Goal: Browse casually: Explore the website without a specific task or goal

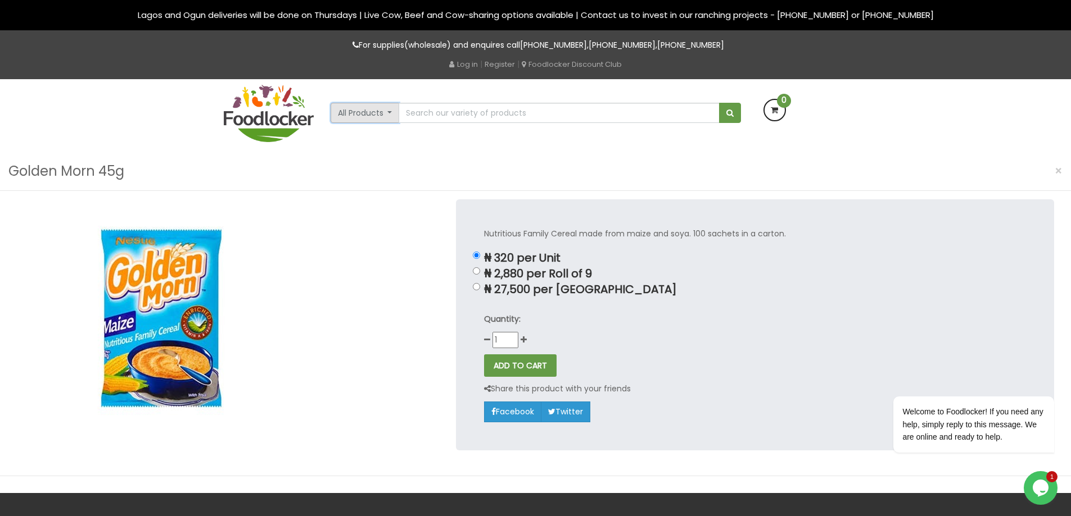
click at [389, 109] on button "All Products" at bounding box center [364, 113] width 69 height 20
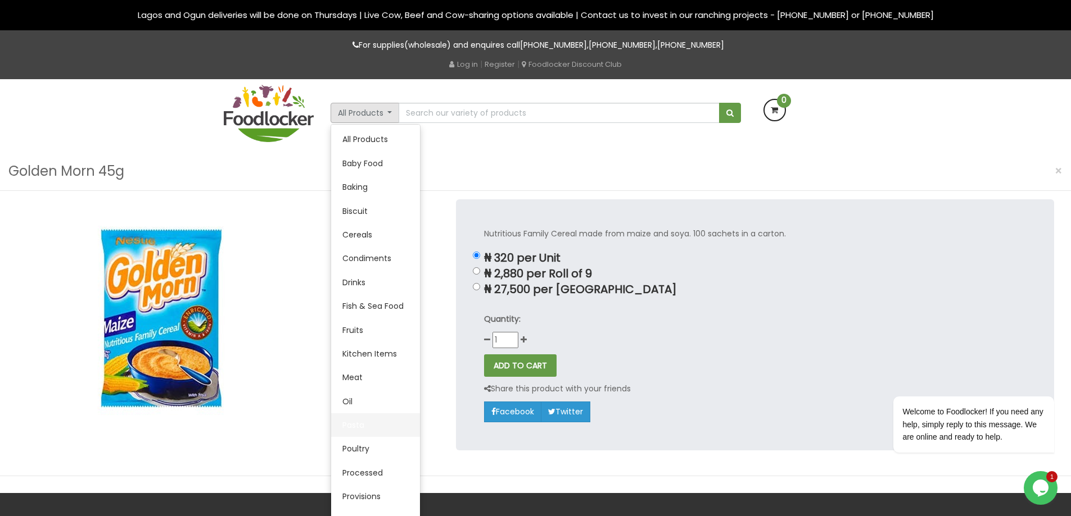
click at [352, 427] on link "Pasta" at bounding box center [375, 426] width 89 height 24
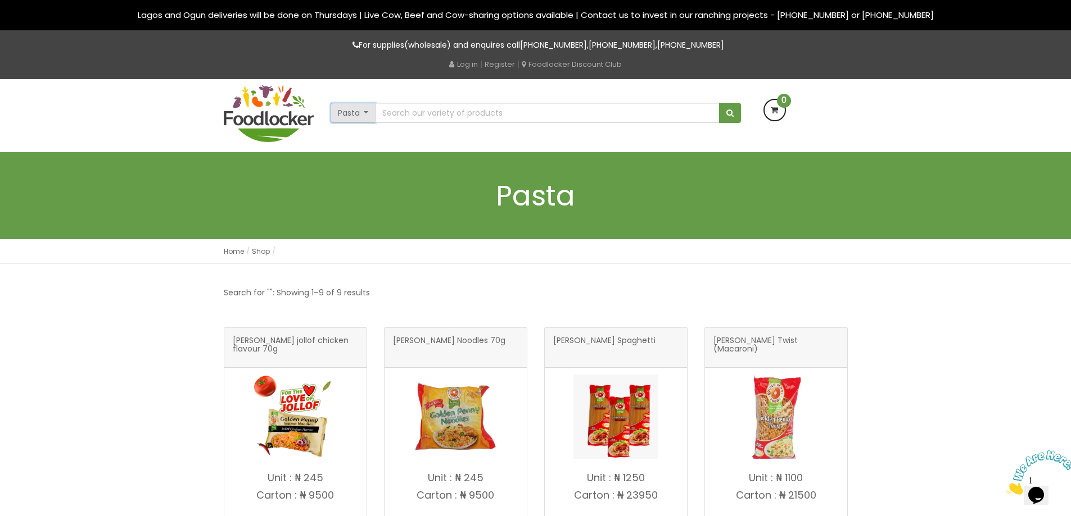
click at [349, 111] on button "Pasta" at bounding box center [353, 113] width 46 height 20
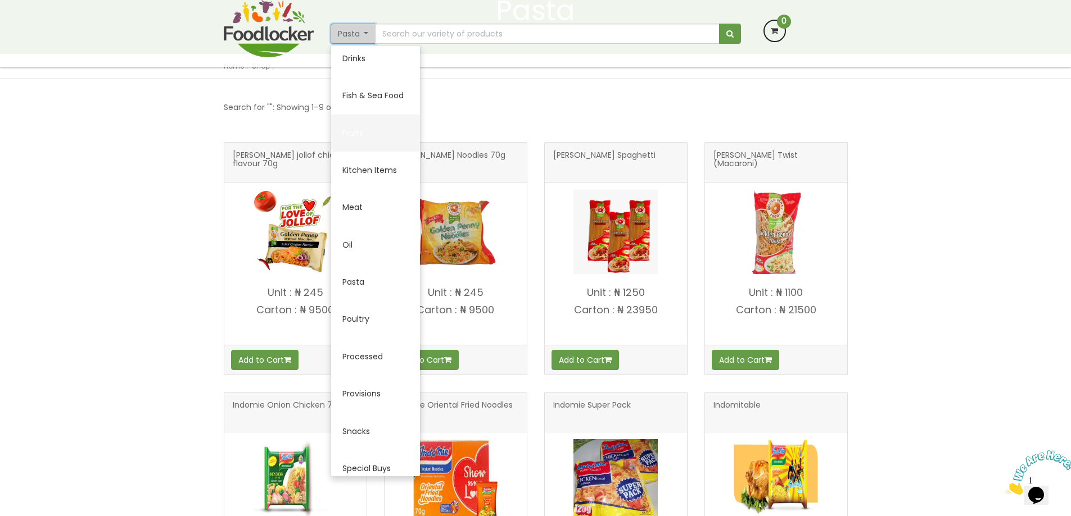
scroll to position [235, 0]
click at [372, 388] on link "Provisions" at bounding box center [375, 391] width 89 height 37
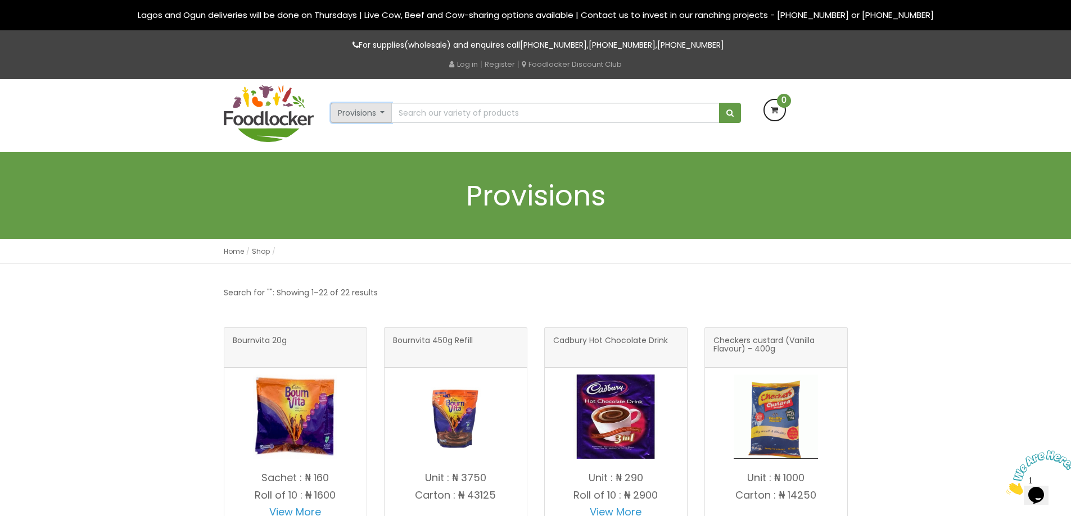
click at [360, 108] on button "Provisions" at bounding box center [361, 113] width 62 height 20
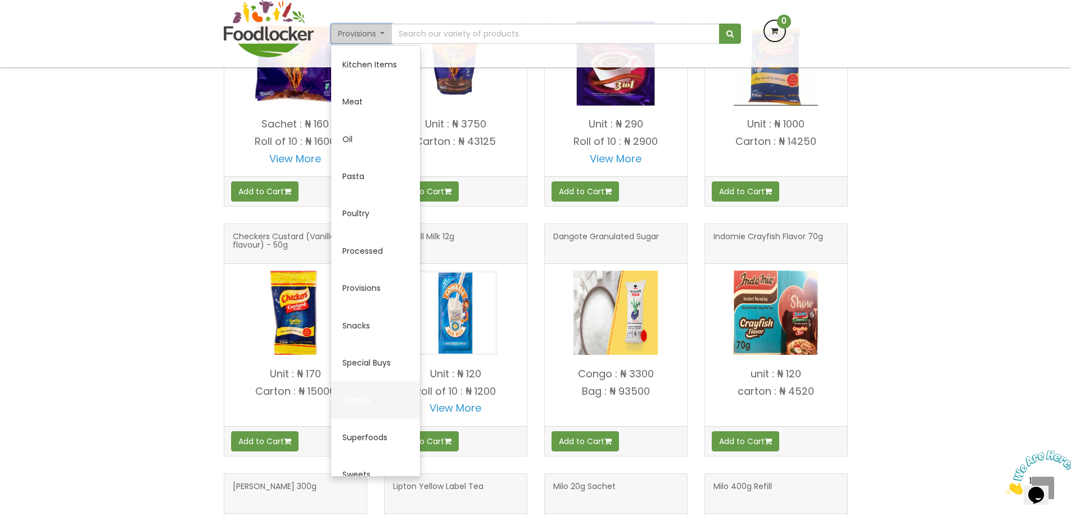
scroll to position [264, 0]
click at [373, 360] on link "Provisions" at bounding box center [375, 362] width 89 height 37
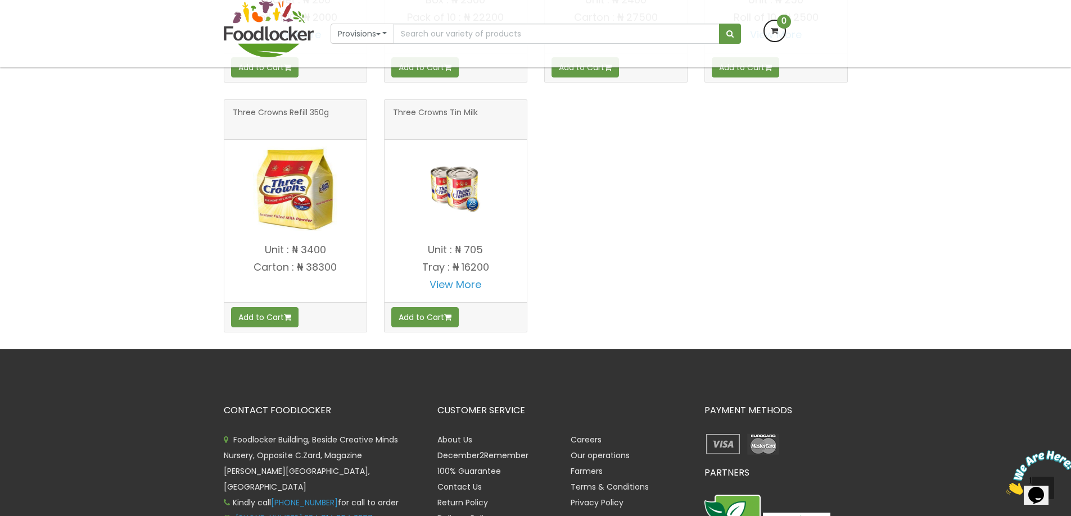
scroll to position [1349, 0]
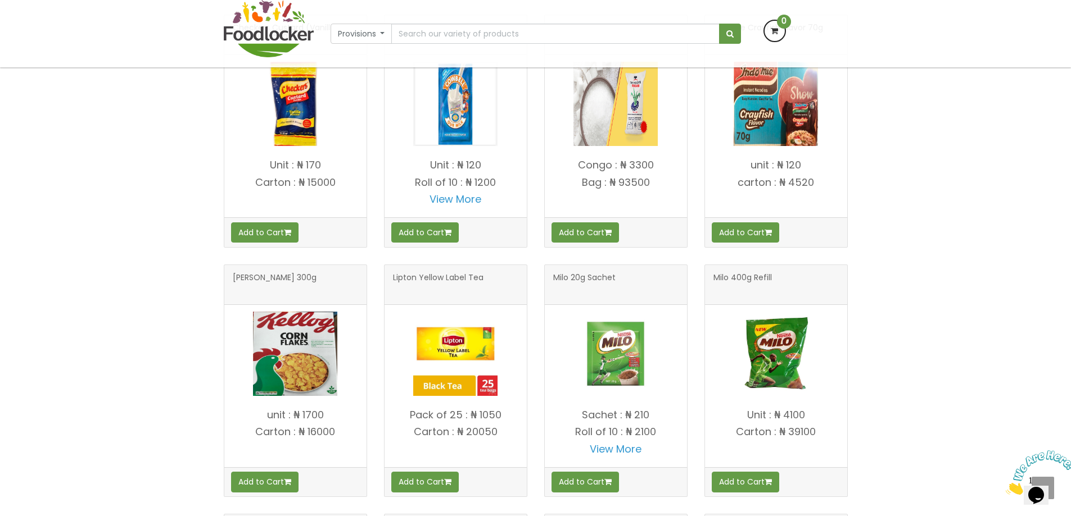
scroll to position [506, 0]
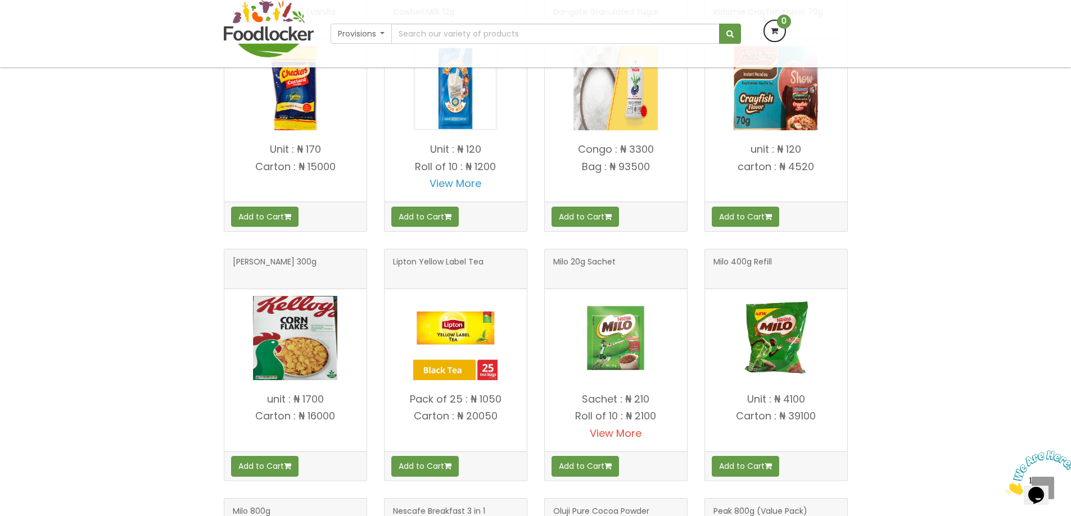
click at [627, 433] on link "View More" at bounding box center [616, 434] width 52 height 14
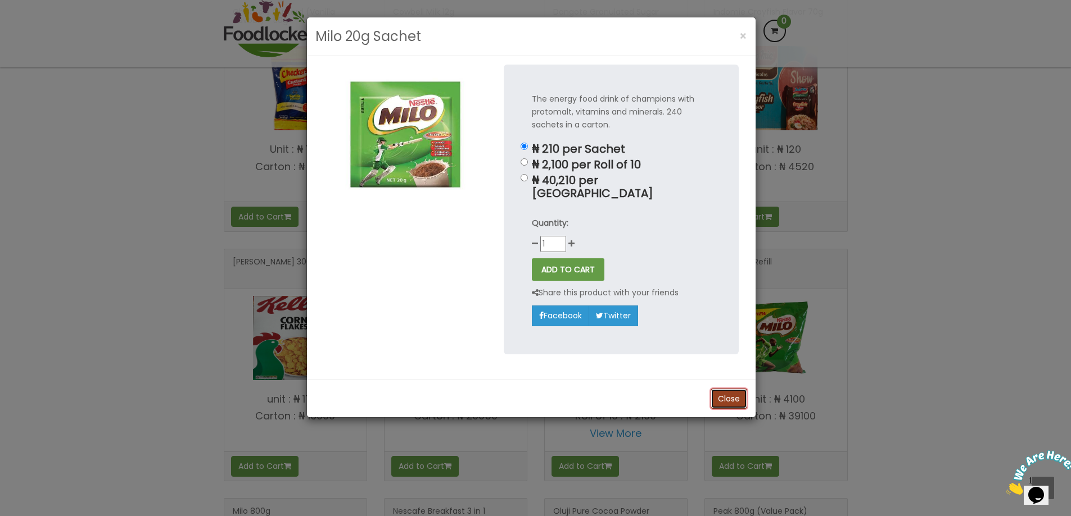
click at [730, 389] on button "Close" at bounding box center [728, 399] width 37 height 20
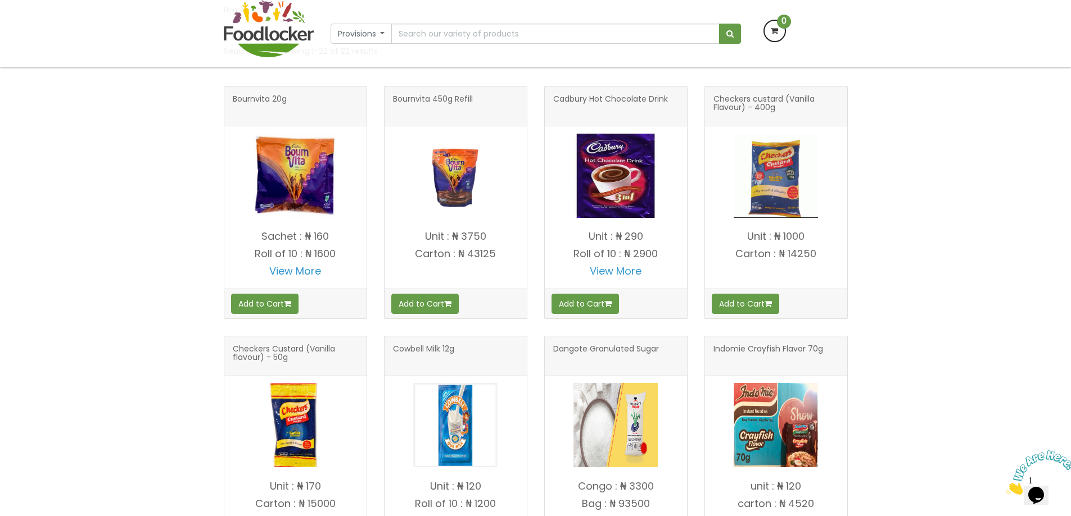
scroll to position [112, 0]
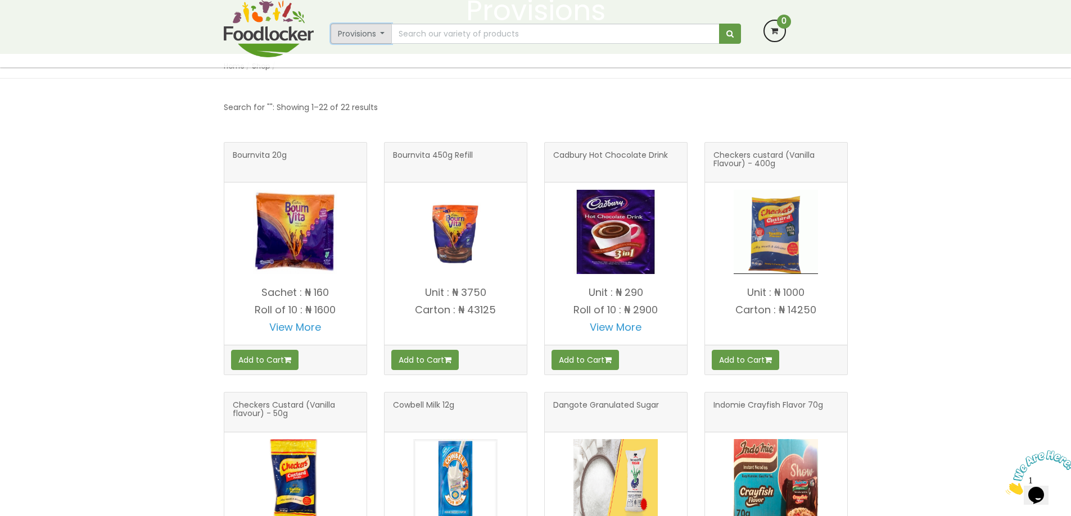
click at [360, 31] on button "Provisions" at bounding box center [361, 34] width 62 height 20
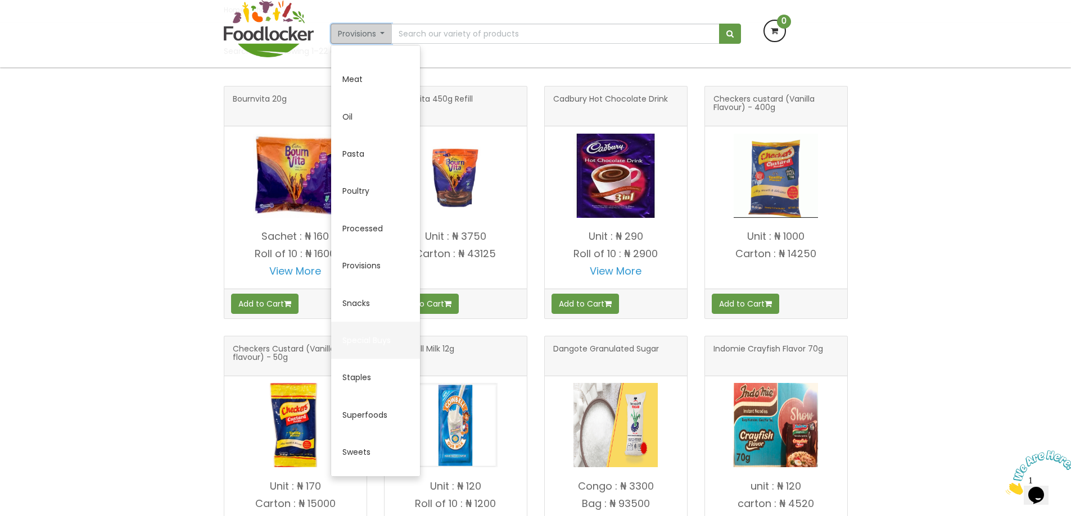
scroll to position [320, 0]
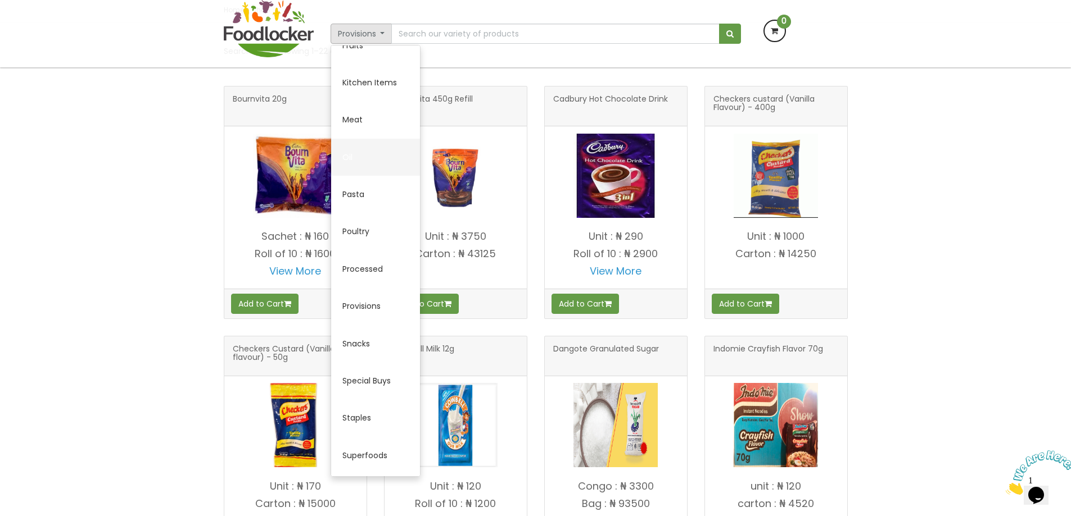
click at [355, 156] on link "Oil" at bounding box center [375, 157] width 89 height 37
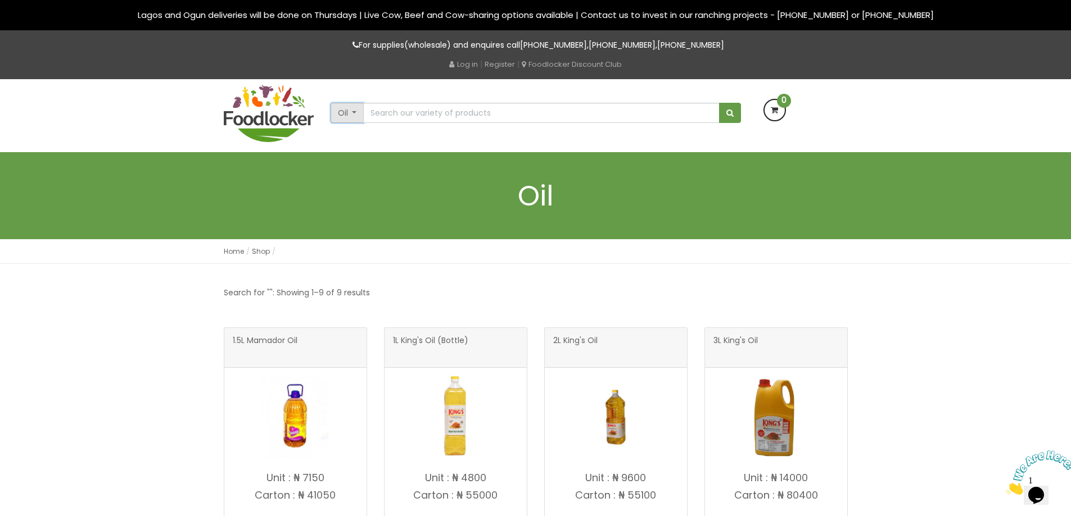
click at [347, 113] on button "Oil" at bounding box center [347, 113] width 34 height 20
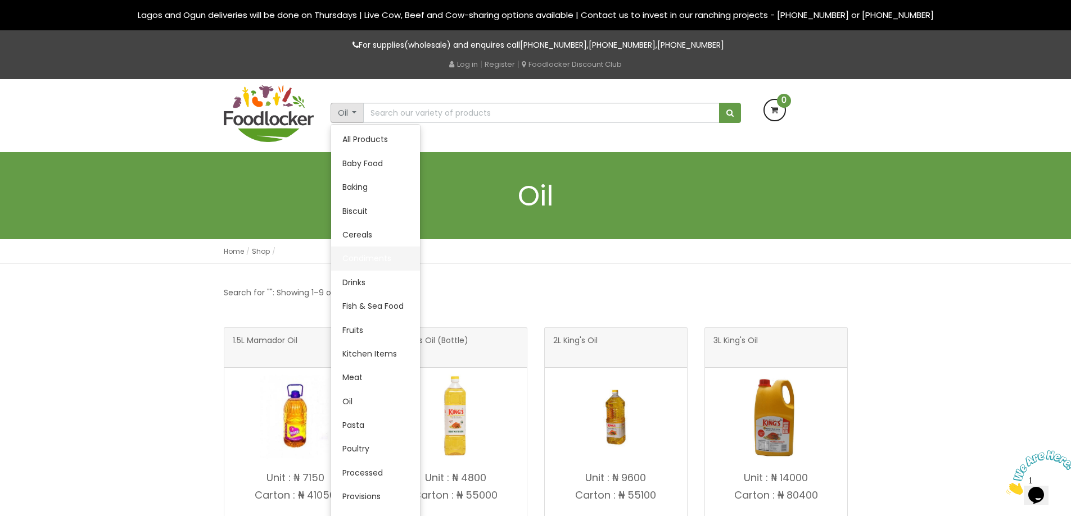
click at [369, 259] on link "Condiments" at bounding box center [375, 259] width 89 height 24
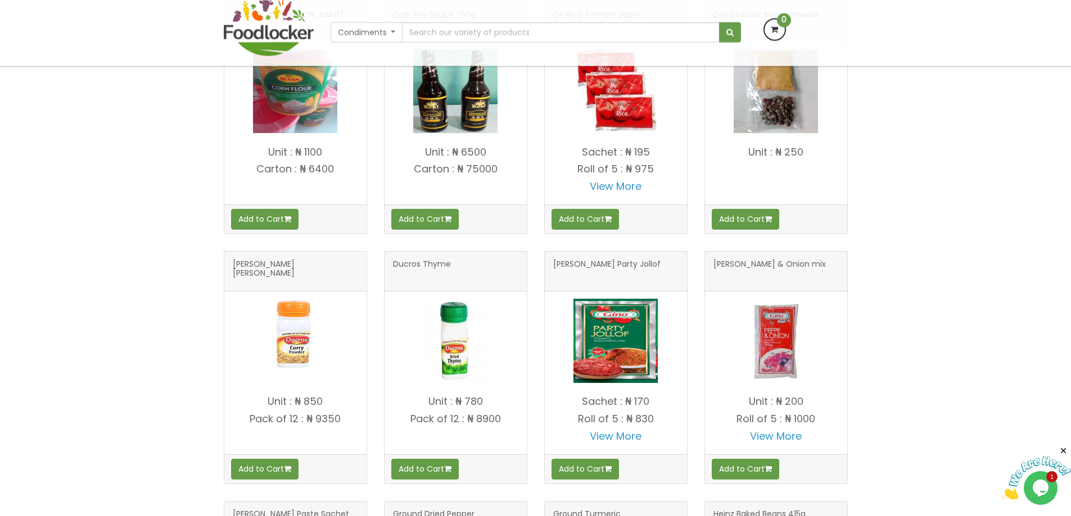
scroll to position [787, 0]
click at [620, 440] on link "View More" at bounding box center [616, 436] width 52 height 14
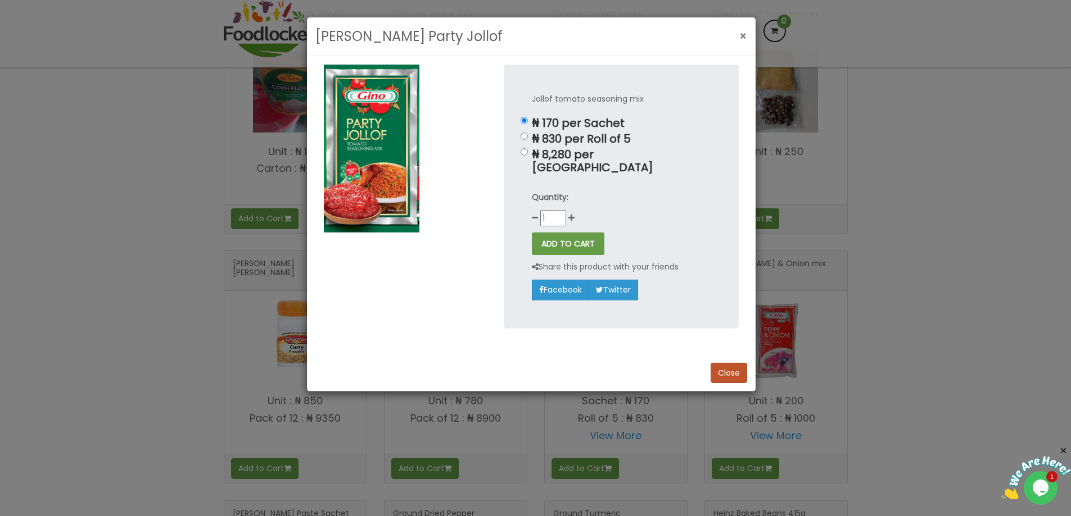
click at [738, 38] on button "×" at bounding box center [742, 36] width 19 height 23
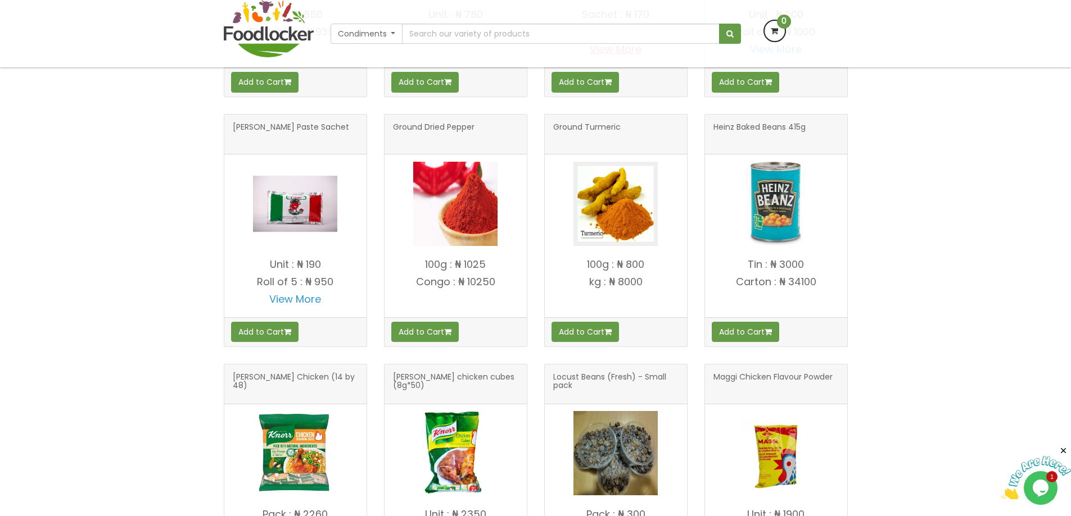
scroll to position [1180, 0]
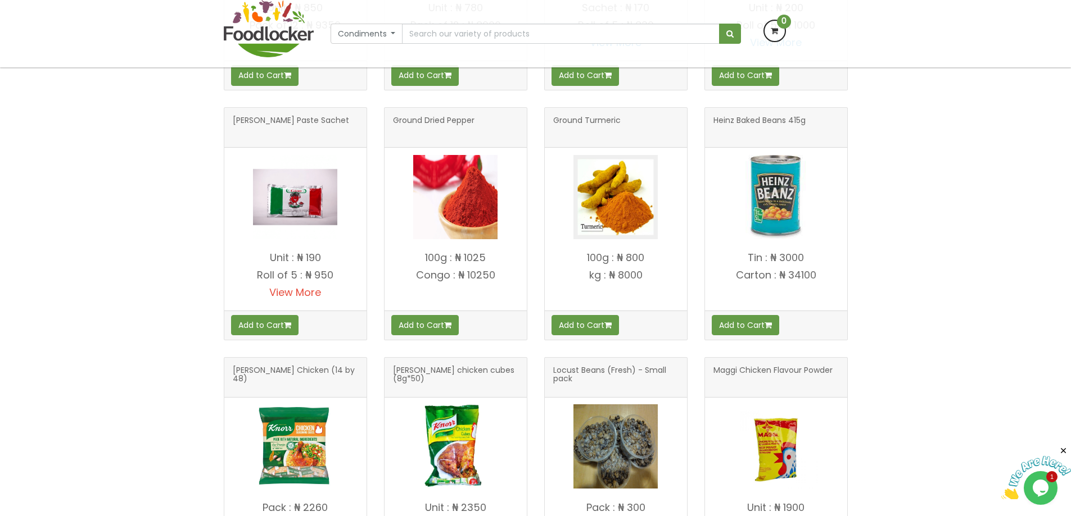
click at [292, 297] on link "View More" at bounding box center [295, 293] width 52 height 14
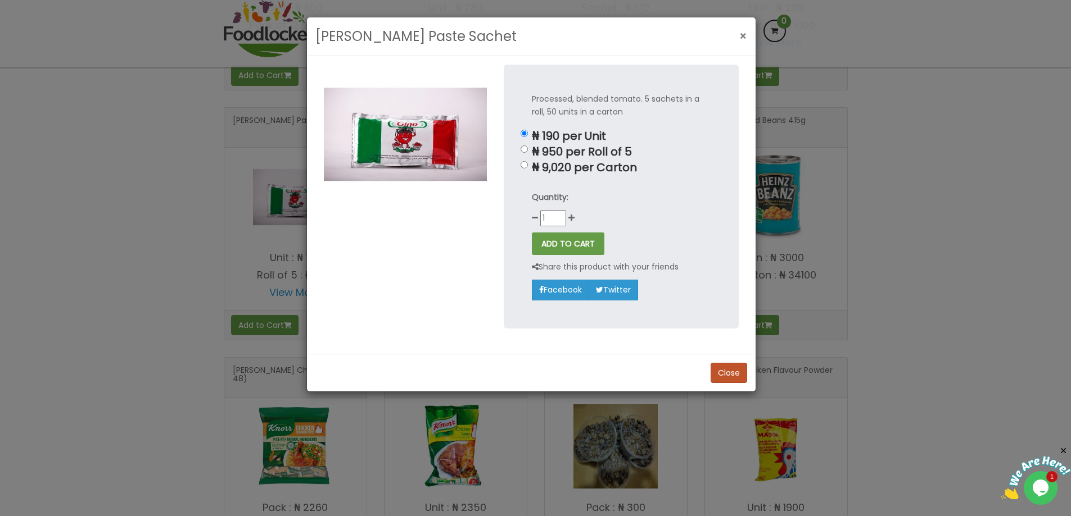
click at [745, 37] on span "×" at bounding box center [743, 36] width 8 height 16
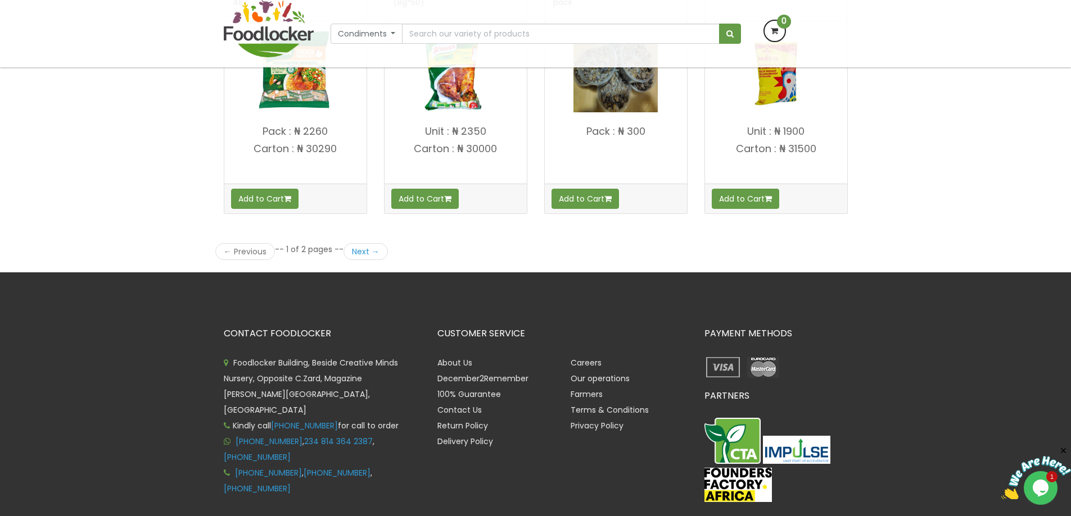
scroll to position [1574, 0]
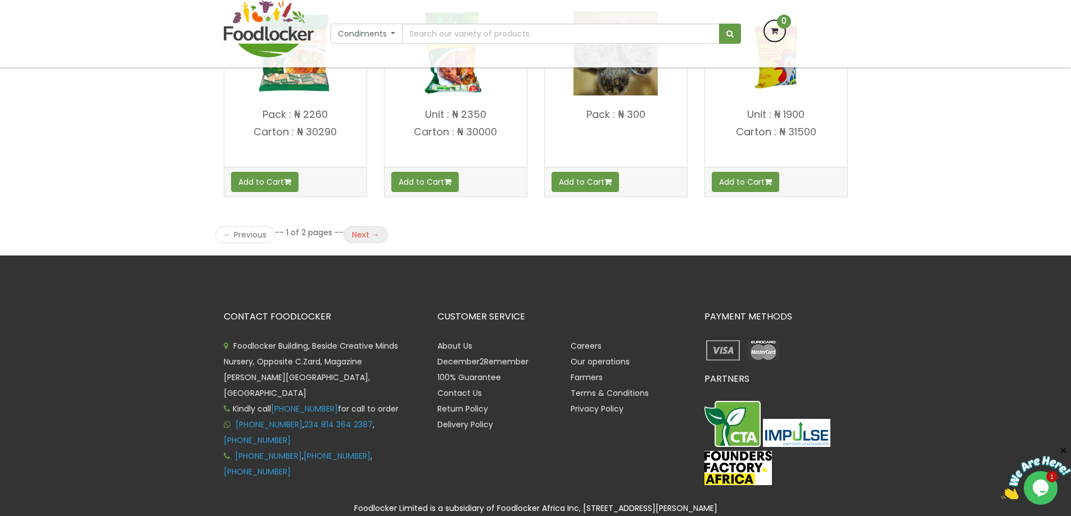
click at [357, 237] on link "Next →" at bounding box center [365, 234] width 44 height 17
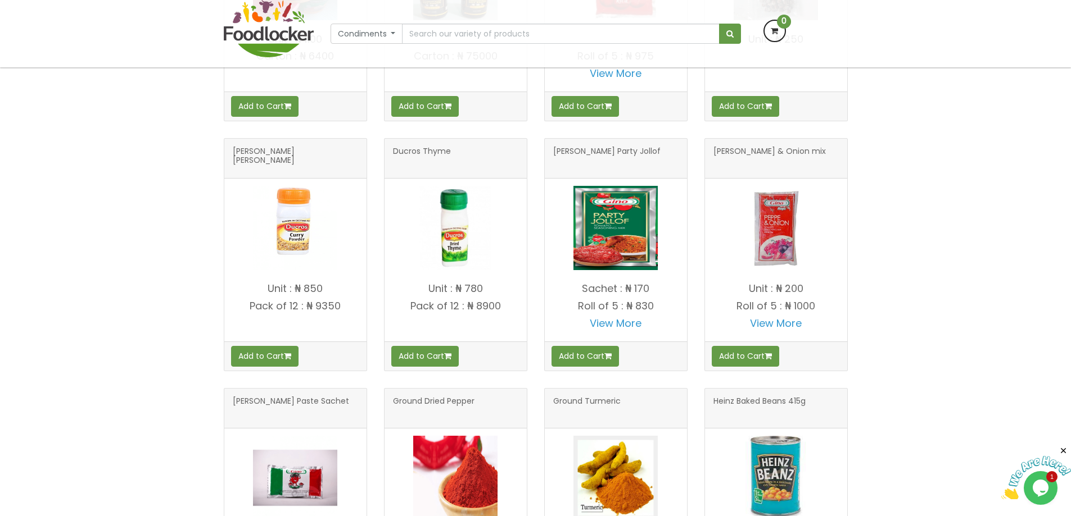
scroll to position [794, 0]
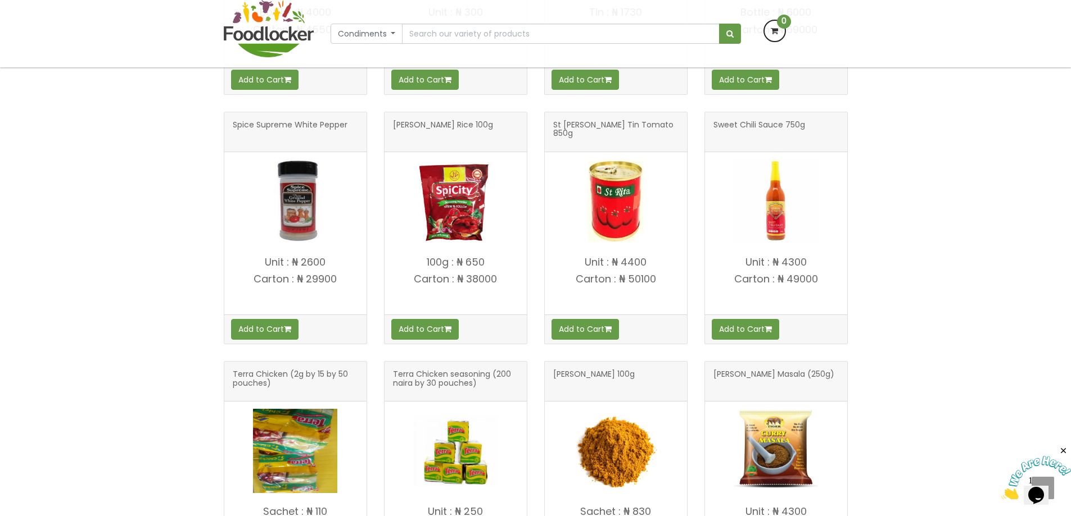
scroll to position [731, 0]
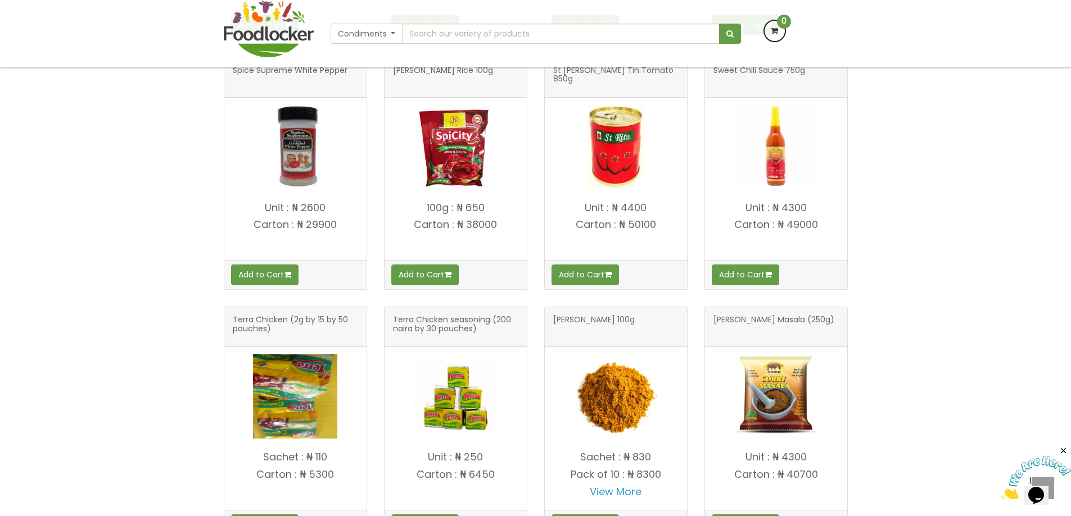
click at [881, 247] on div "Search for "": Showing 25–44 of 44 results ← Previous -- 2 of 2 pages -- Next →…" at bounding box center [535, 312] width 1071 height 1705
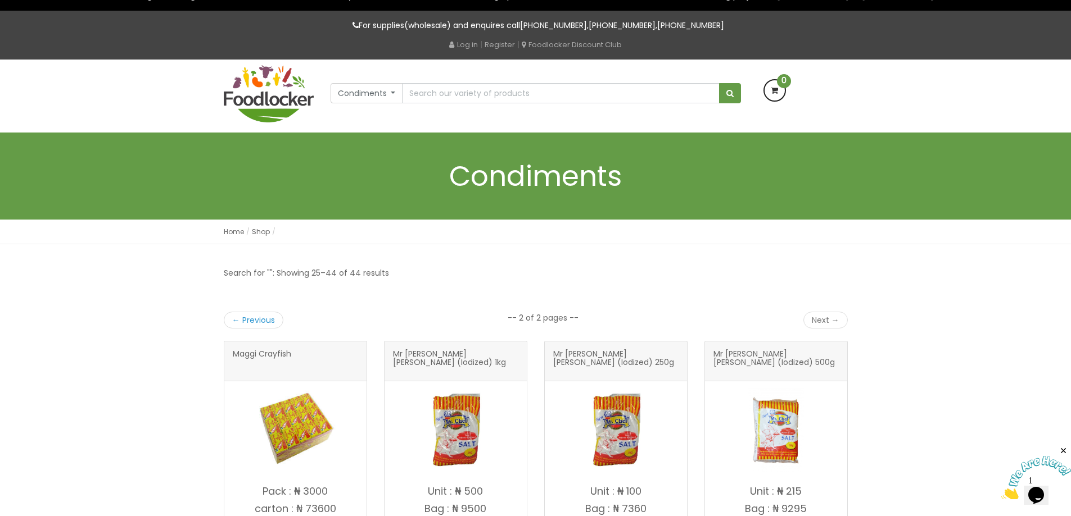
scroll to position [0, 0]
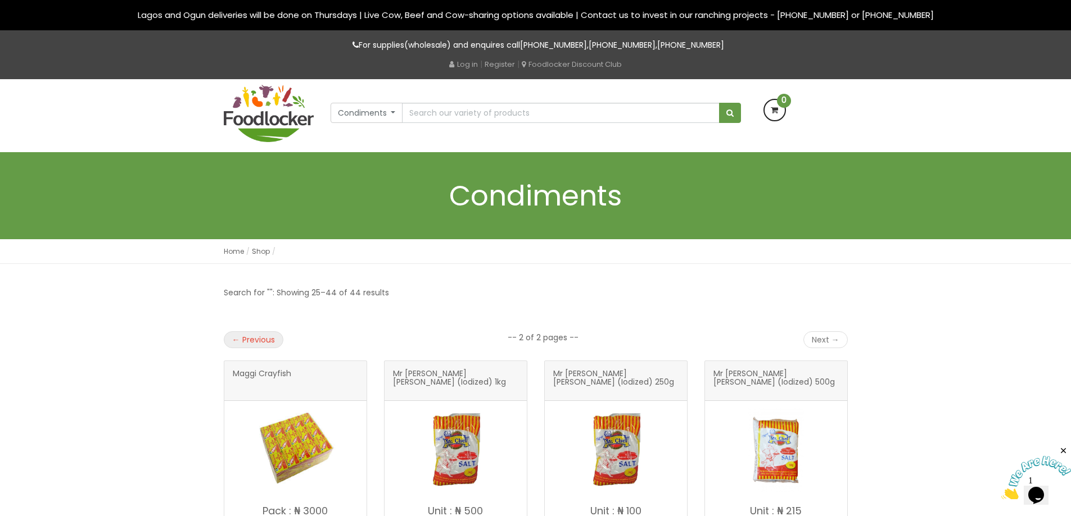
click at [251, 337] on link "← Previous" at bounding box center [254, 340] width 60 height 17
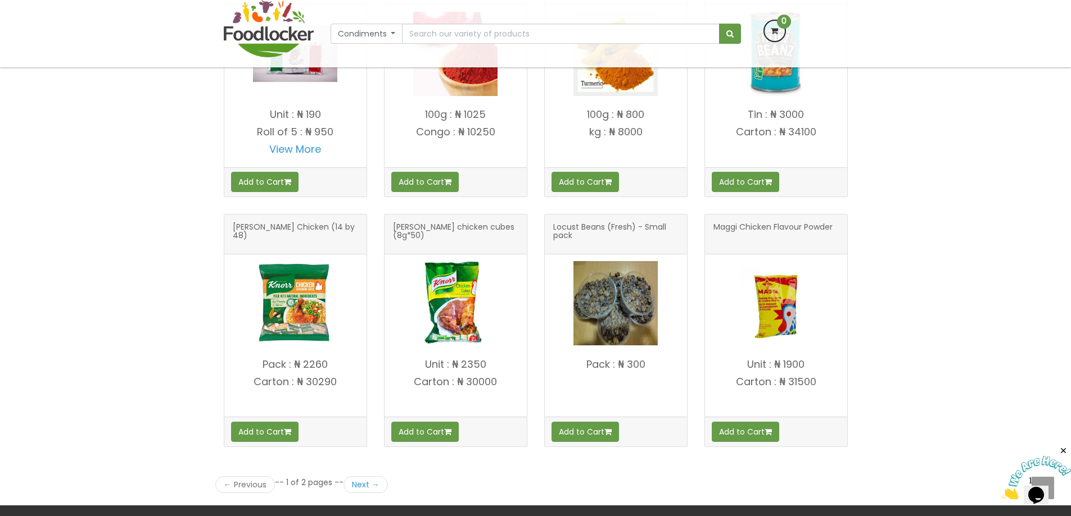
scroll to position [1349, 0]
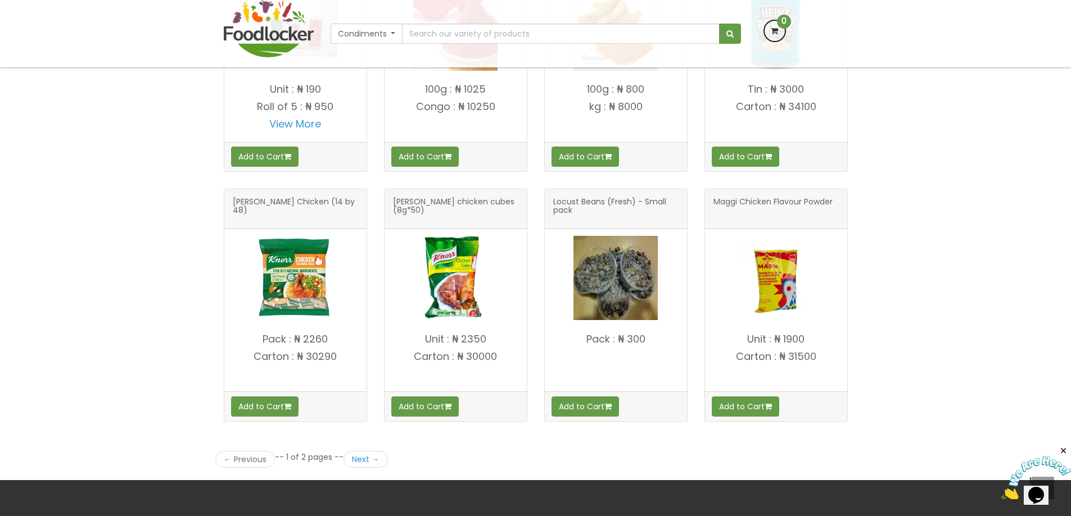
click at [443, 310] on img at bounding box center [455, 278] width 84 height 84
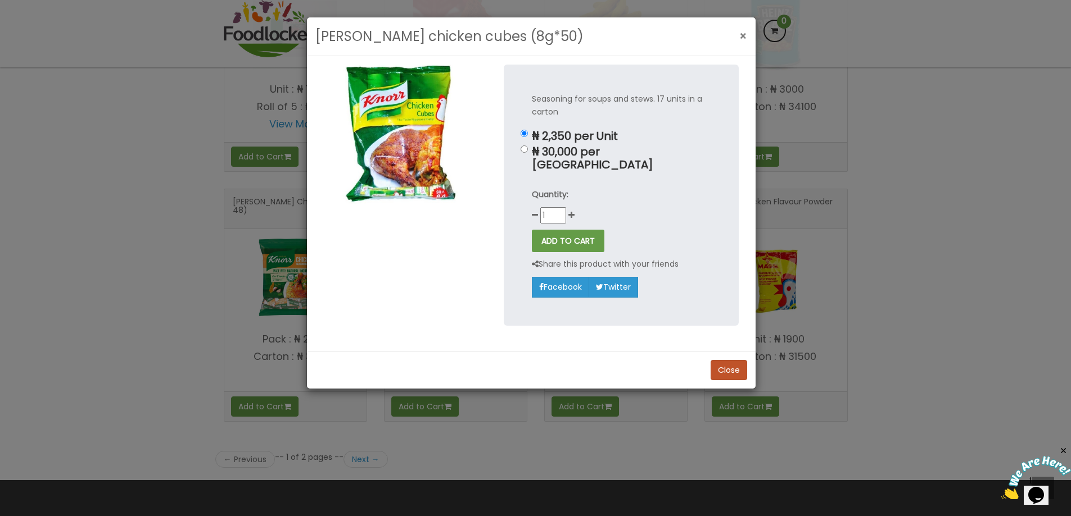
click at [745, 37] on span "×" at bounding box center [743, 36] width 8 height 16
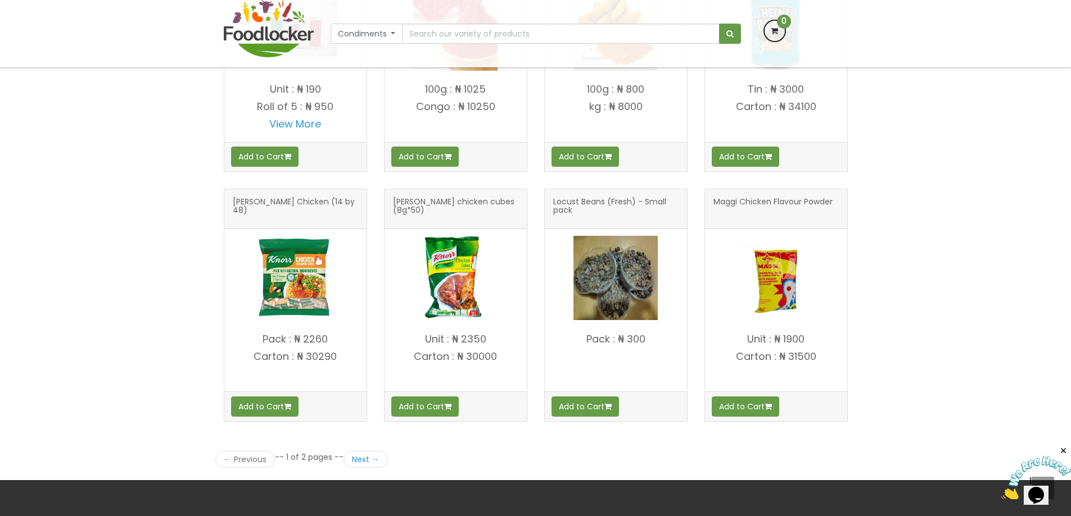
click at [296, 382] on h4 "Pack : ₦ 2260 Carton : ₦ 30290" at bounding box center [295, 360] width 142 height 52
click at [296, 323] on div at bounding box center [295, 278] width 142 height 98
click at [297, 305] on img at bounding box center [295, 278] width 84 height 84
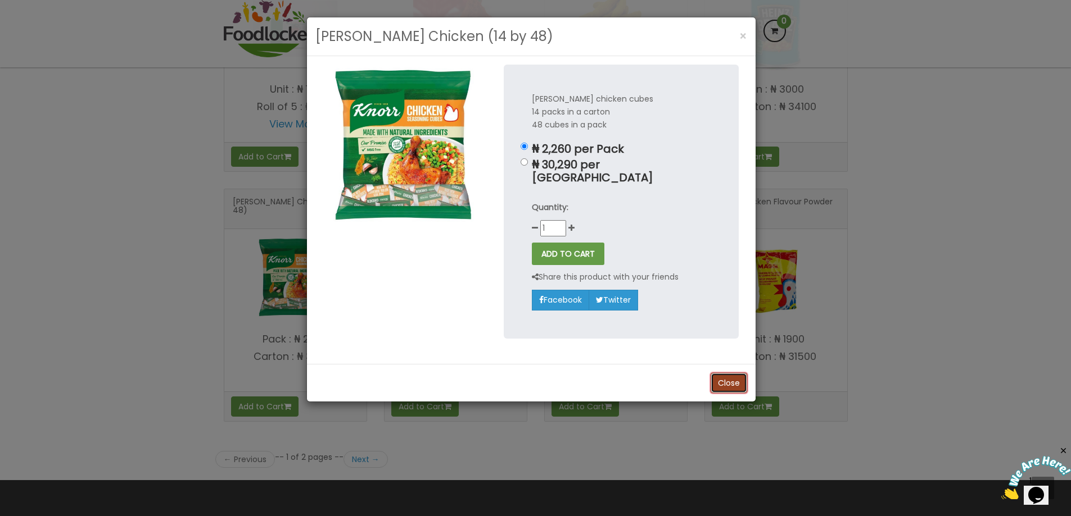
click at [737, 373] on button "Close" at bounding box center [728, 383] width 37 height 20
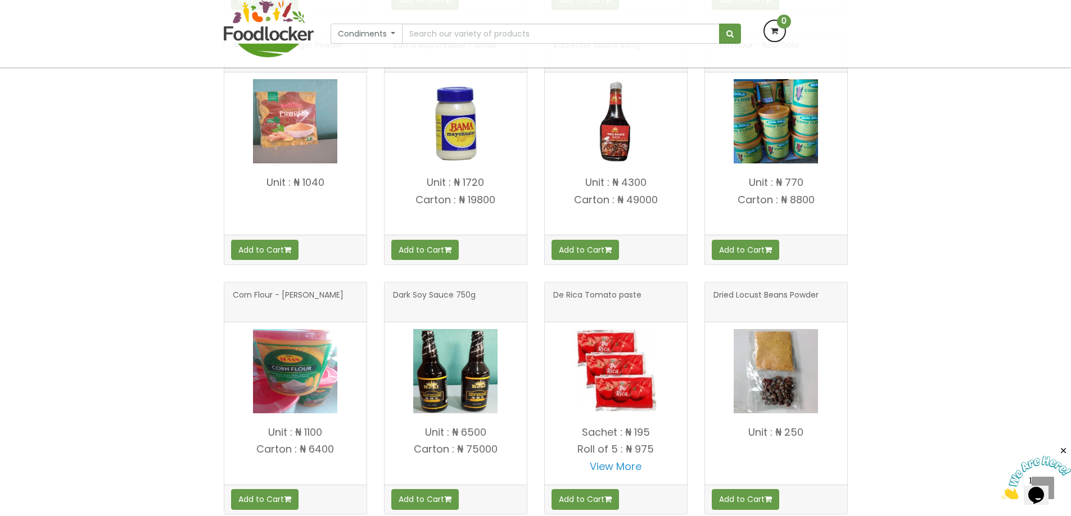
scroll to position [450, 0]
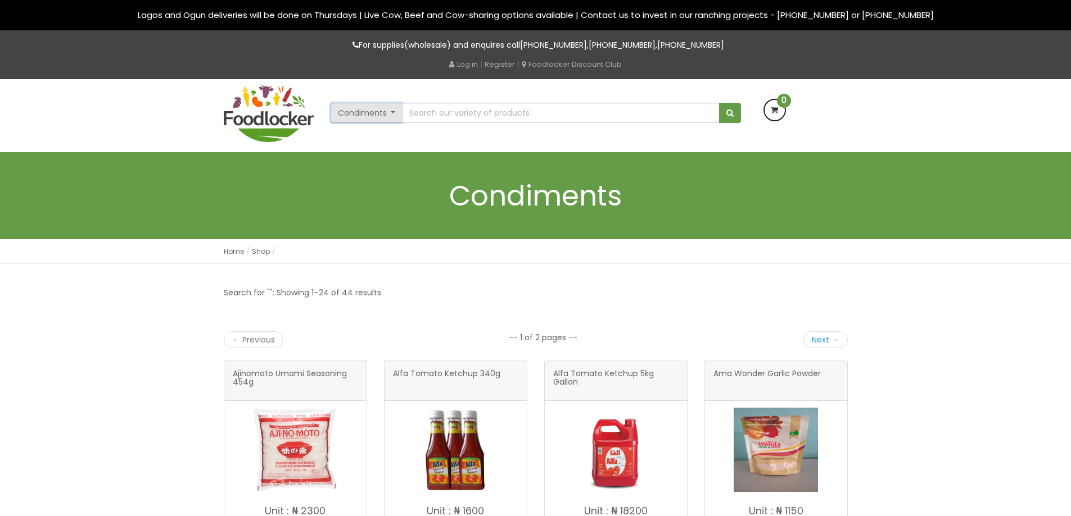
click at [390, 112] on button "Condiments" at bounding box center [366, 113] width 72 height 20
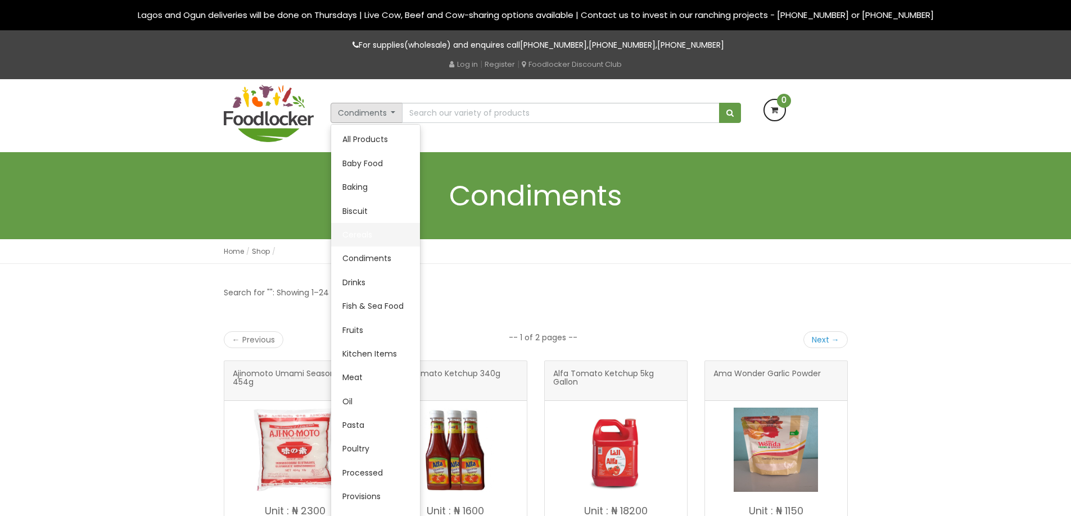
click at [362, 235] on link "Cereals" at bounding box center [375, 235] width 89 height 24
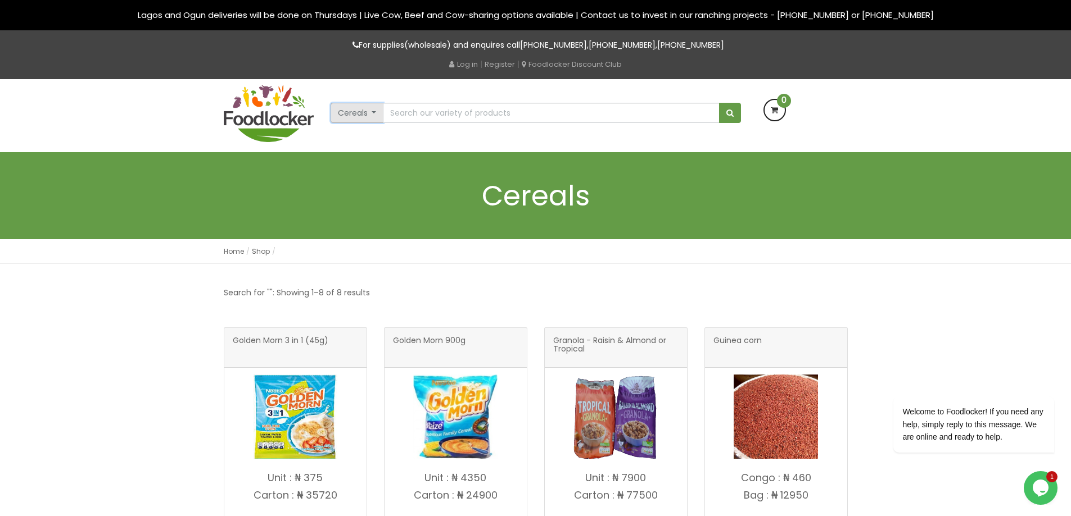
click at [363, 114] on button "Cereals" at bounding box center [356, 113] width 53 height 20
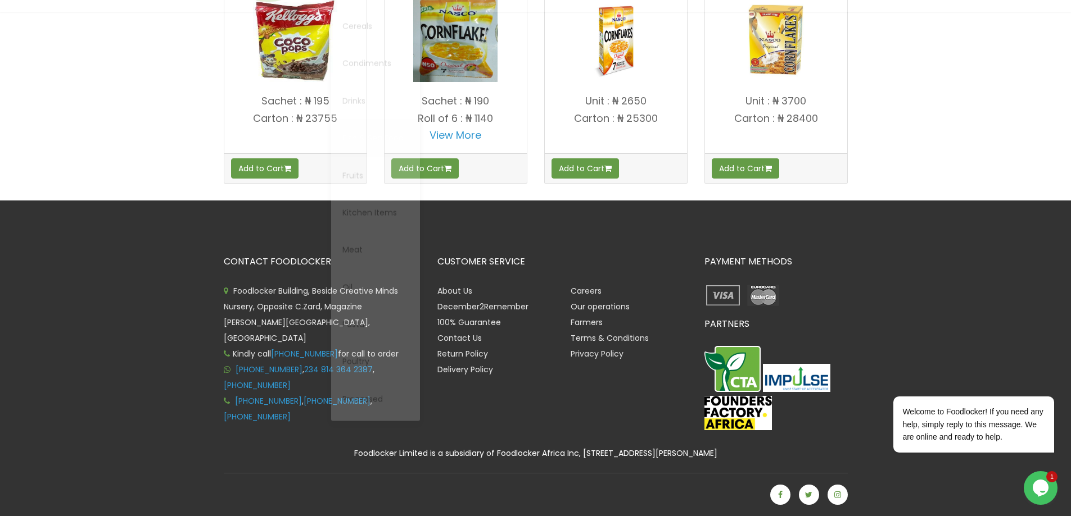
scroll to position [169, 0]
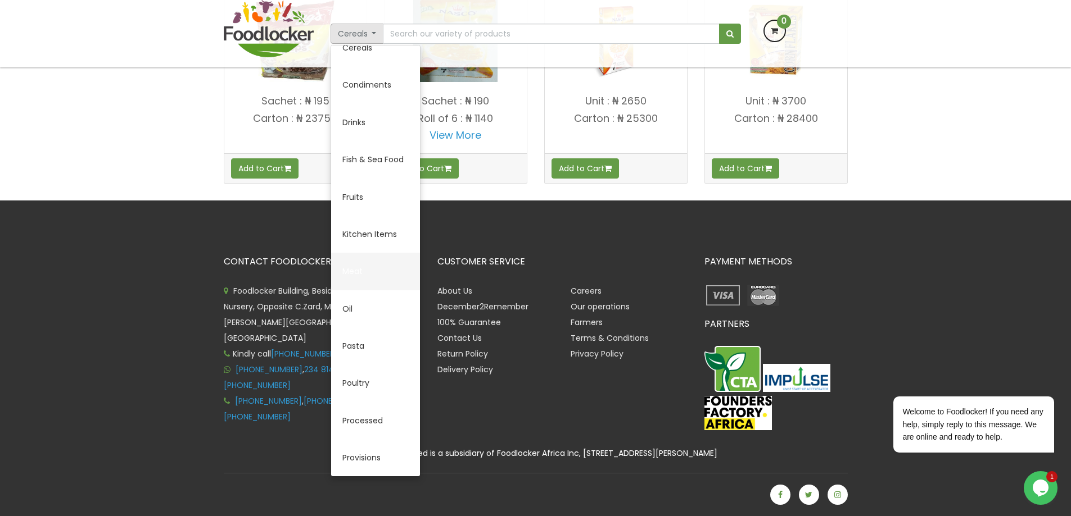
click at [354, 274] on link "Meat" at bounding box center [375, 271] width 89 height 37
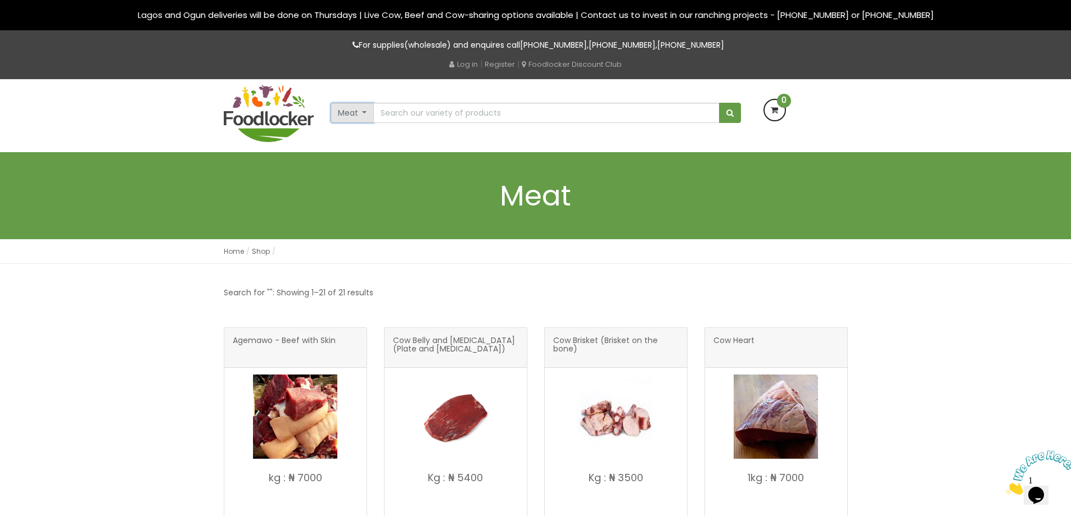
click at [348, 115] on button "Meat" at bounding box center [352, 113] width 44 height 20
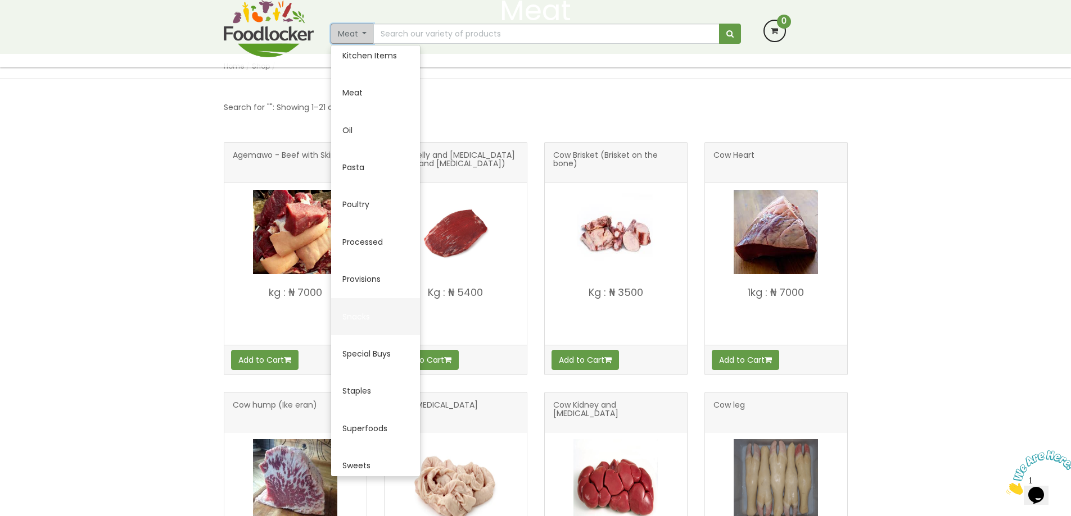
scroll to position [433, 0]
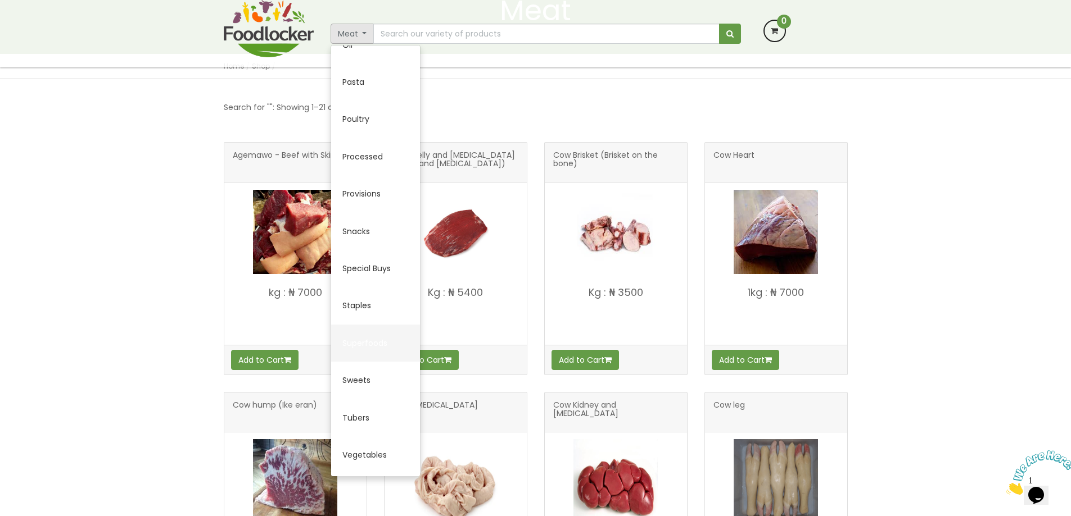
click at [378, 345] on link "Superfoods" at bounding box center [375, 343] width 89 height 37
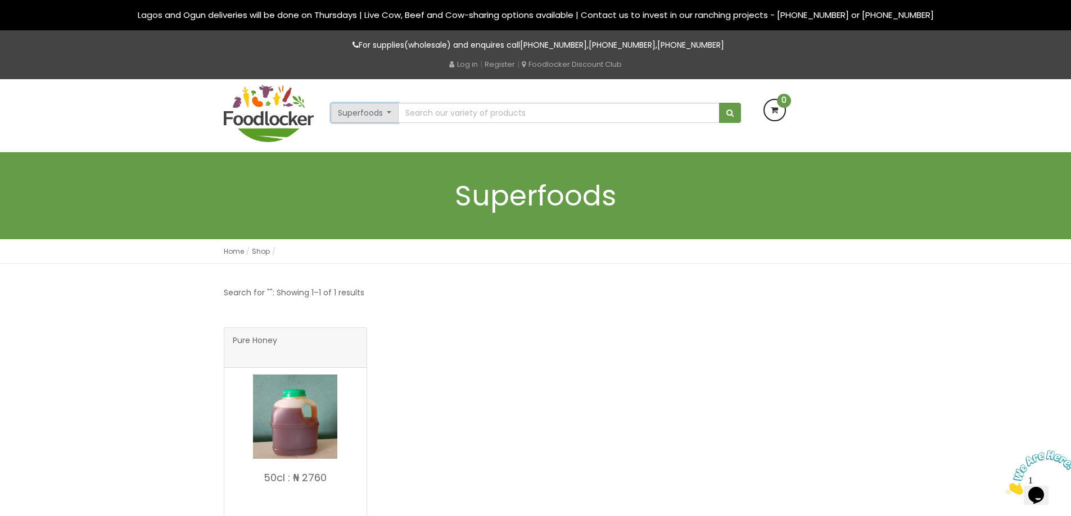
click at [364, 108] on button "Superfoods" at bounding box center [364, 113] width 69 height 20
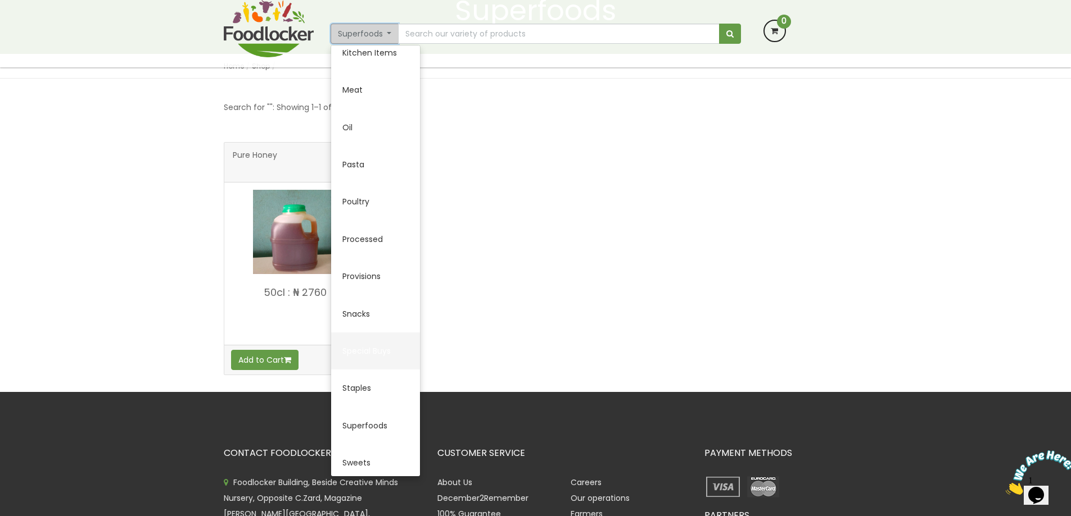
scroll to position [433, 0]
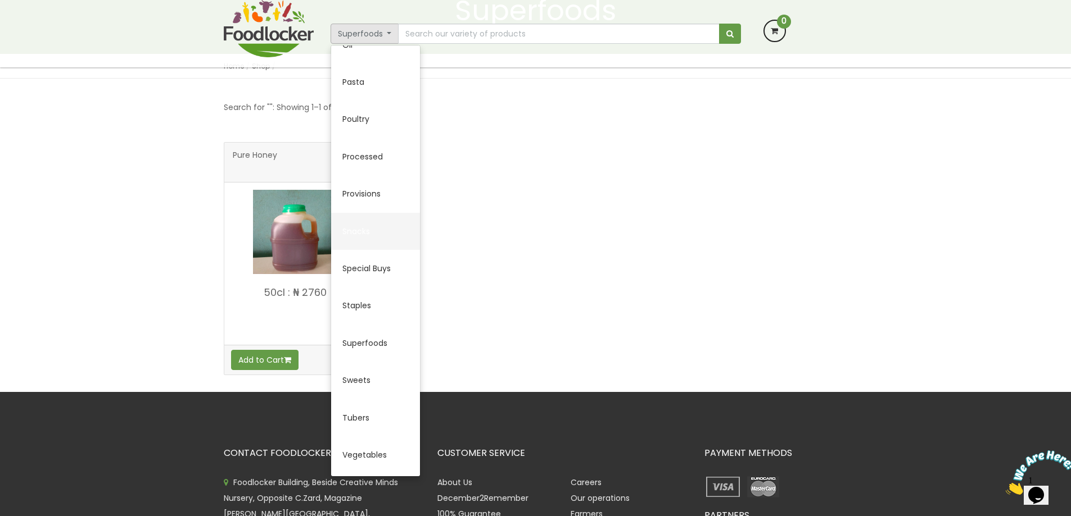
click at [361, 234] on link "Snacks" at bounding box center [375, 231] width 89 height 37
